Goal: Navigation & Orientation: Understand site structure

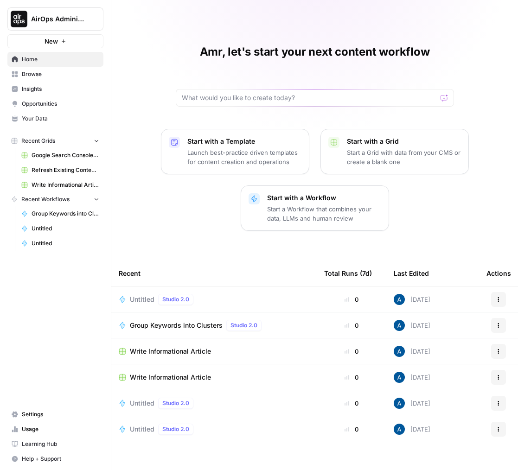
click at [37, 102] on span "Opportunities" at bounding box center [60, 104] width 77 height 8
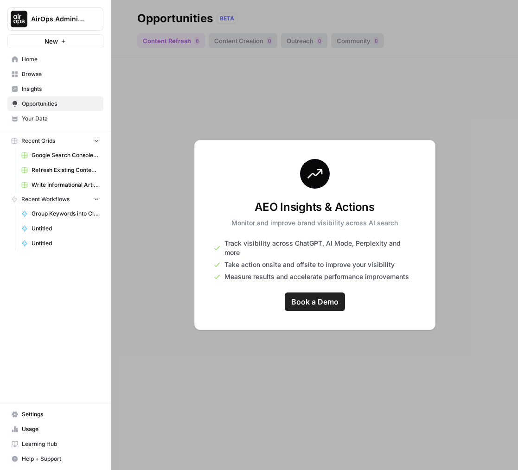
click at [40, 95] on link "Insights" at bounding box center [55, 89] width 96 height 15
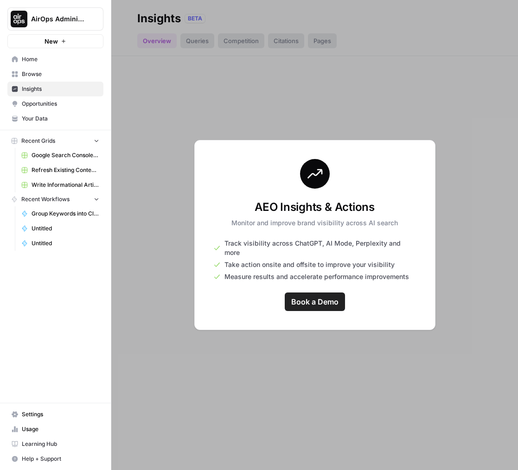
click at [41, 128] on nav "Home Browse Insights Opportunities Your Data" at bounding box center [55, 89] width 111 height 82
click at [48, 120] on span "Your Data" at bounding box center [60, 118] width 77 height 8
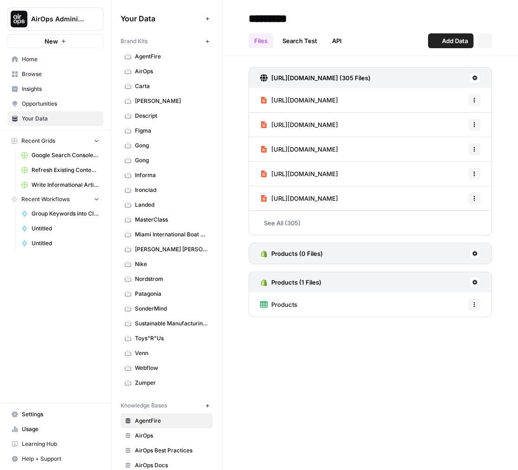
click at [146, 82] on link "Carta" at bounding box center [166, 86] width 92 height 15
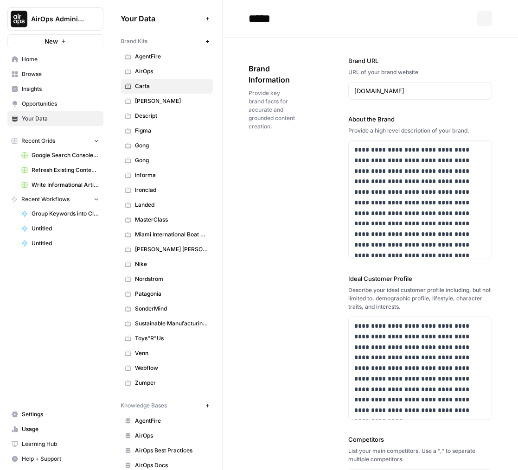
scroll to position [222, 0]
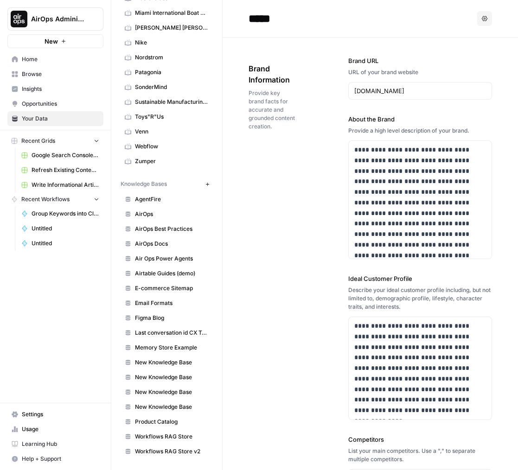
click at [147, 236] on link "AirOps Best Practices" at bounding box center [166, 229] width 92 height 15
